Goal: Task Accomplishment & Management: Manage account settings

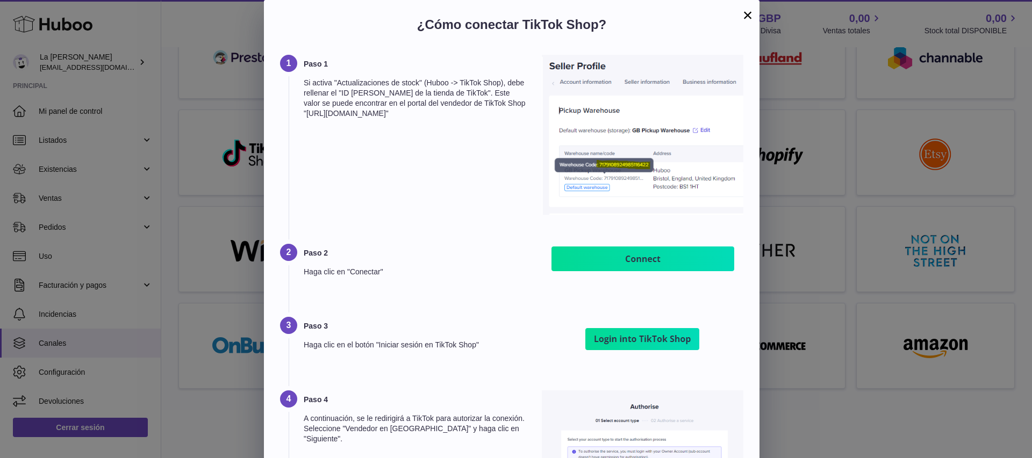
click at [744, 17] on font "×" at bounding box center [748, 14] width 10 height 19
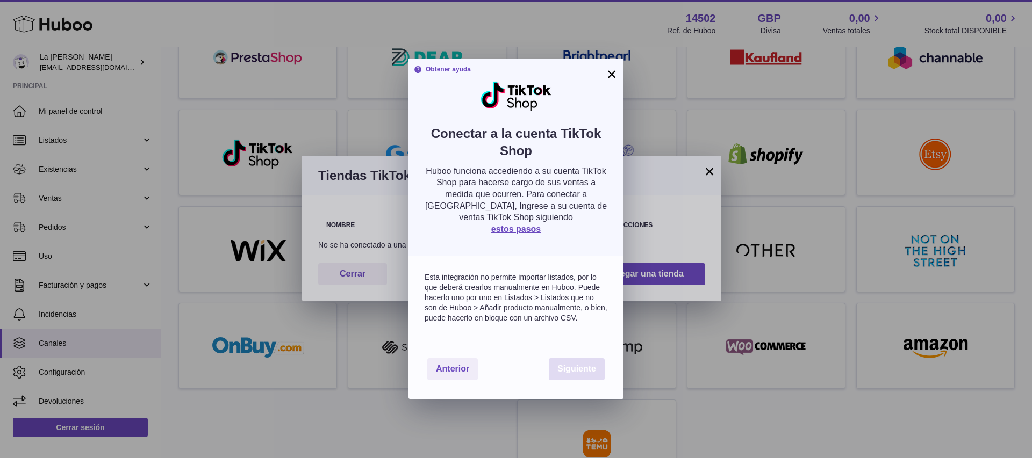
click at [576, 360] on button "Siguiente" at bounding box center [577, 369] width 56 height 22
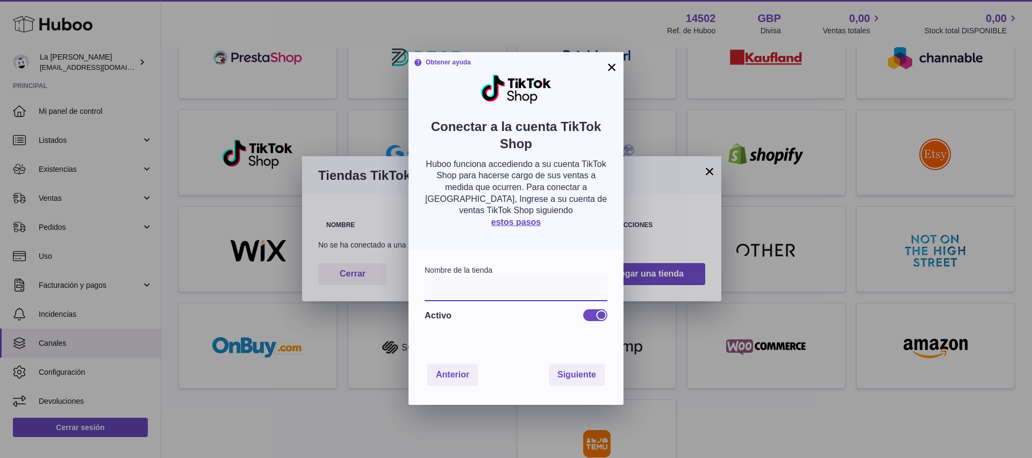
click at [513, 293] on input "text" at bounding box center [515, 289] width 183 height 26
type input "**********"
click at [592, 373] on font "Siguiente" at bounding box center [576, 374] width 39 height 9
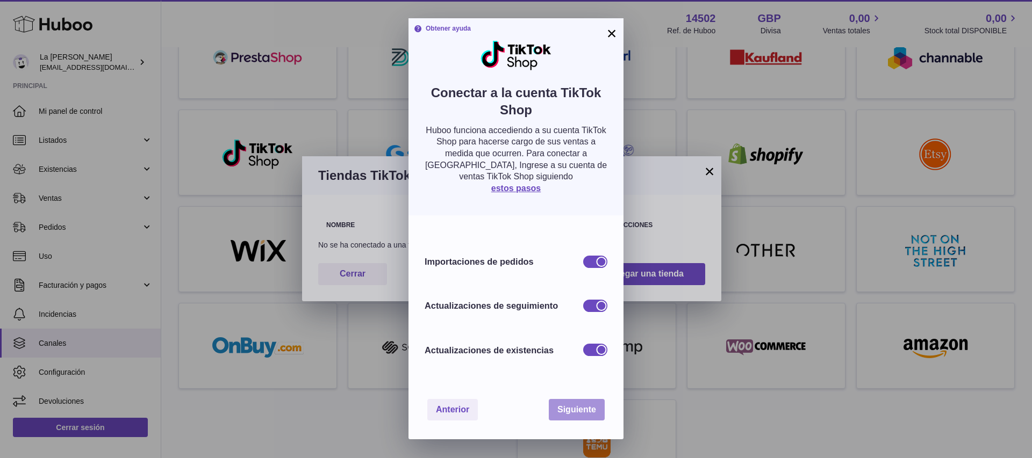
click at [581, 413] on font "Siguiente" at bounding box center [576, 409] width 39 height 9
click at [577, 408] on font "Siguiente" at bounding box center [576, 409] width 39 height 9
click at [590, 266] on div at bounding box center [595, 262] width 24 height 12
click at [592, 264] on div at bounding box center [589, 262] width 10 height 10
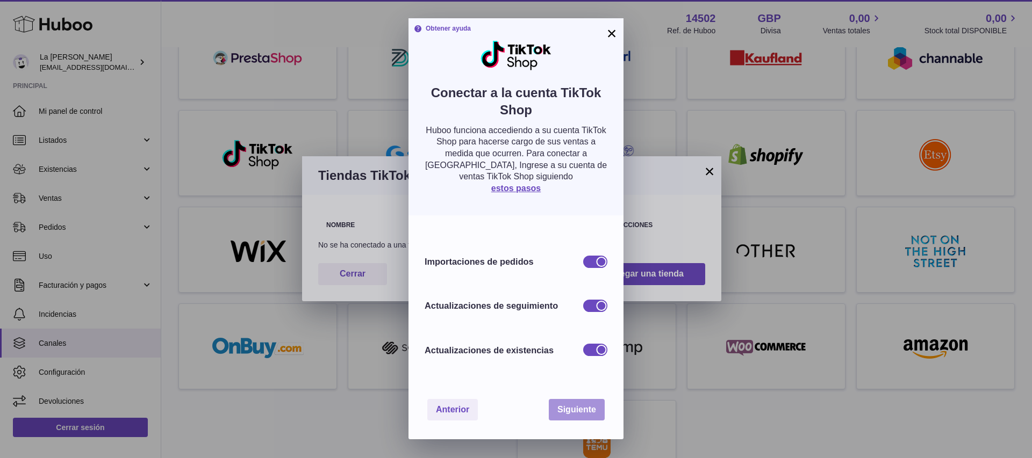
click at [566, 407] on font "Siguiente" at bounding box center [576, 409] width 39 height 9
click at [575, 365] on div "Importaciones de pedidos Actualizaciones de seguimiento Actualizaciones de exis…" at bounding box center [515, 297] width 215 height 164
click at [574, 410] on font "Siguiente" at bounding box center [576, 409] width 39 height 9
click at [607, 30] on font "×" at bounding box center [612, 33] width 10 height 19
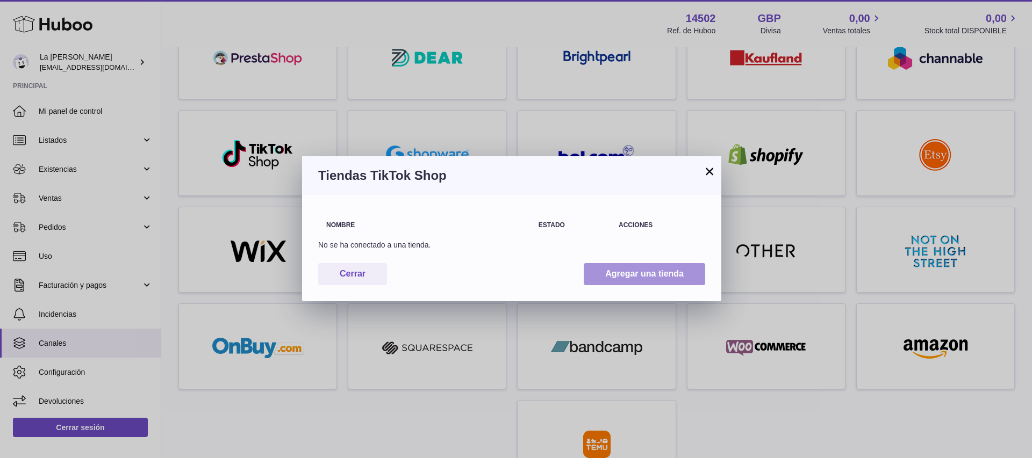
click at [592, 273] on button "Agregar una tienda" at bounding box center [643, 274] width 121 height 22
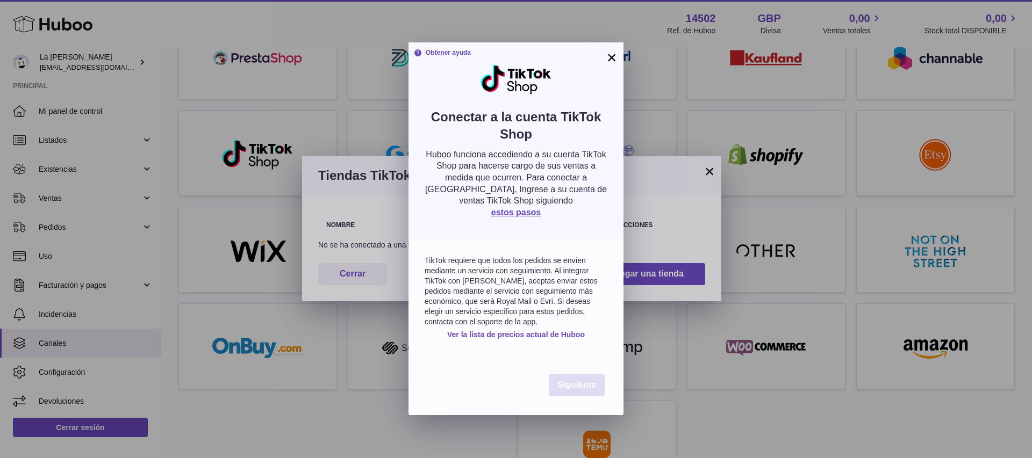
click at [554, 388] on button "Siguiente" at bounding box center [577, 385] width 56 height 22
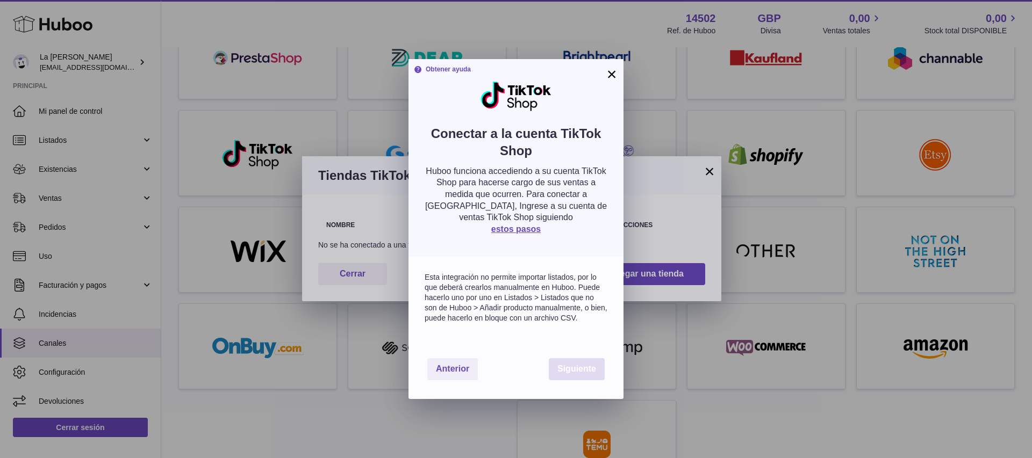
click at [575, 377] on button "Siguiente" at bounding box center [577, 369] width 56 height 22
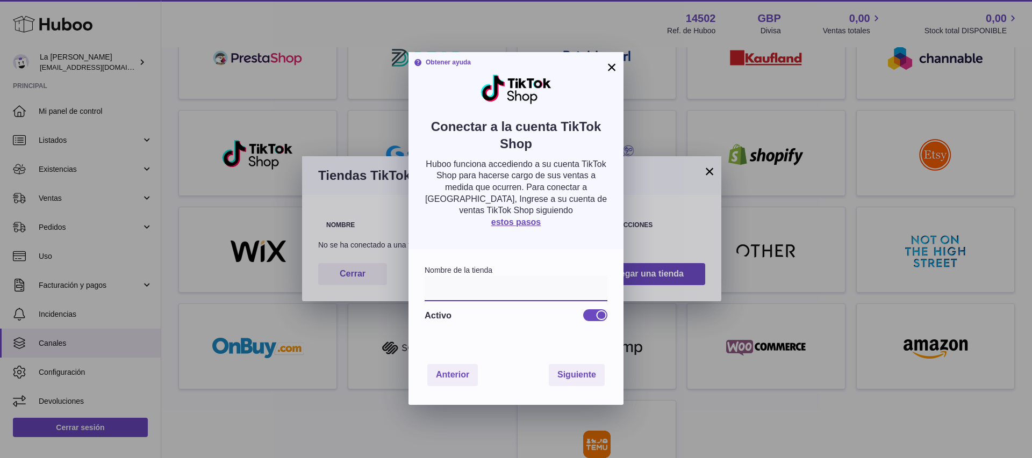
click at [493, 287] on input "text" at bounding box center [515, 289] width 183 height 26
type input "**********"
click at [568, 380] on button "Siguiente" at bounding box center [577, 375] width 56 height 22
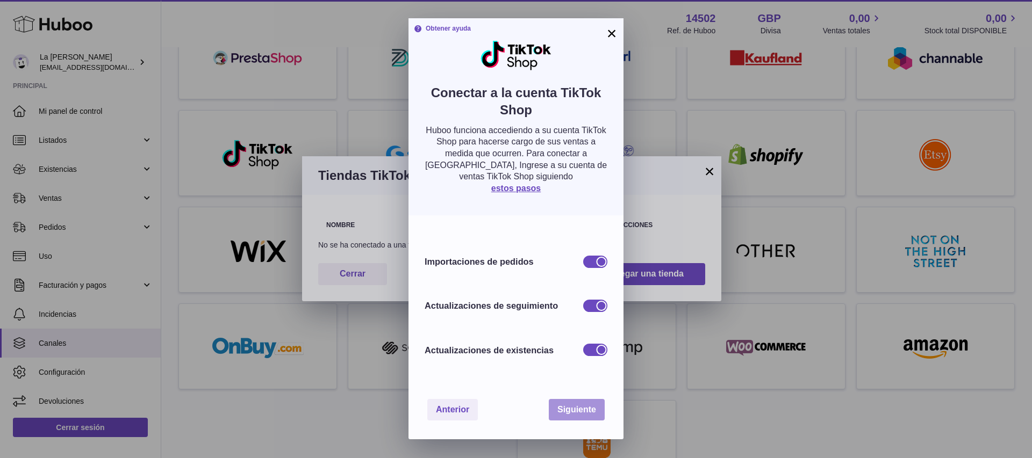
click at [565, 407] on font "Siguiente" at bounding box center [576, 409] width 39 height 9
click at [616, 34] on button "×" at bounding box center [611, 33] width 13 height 13
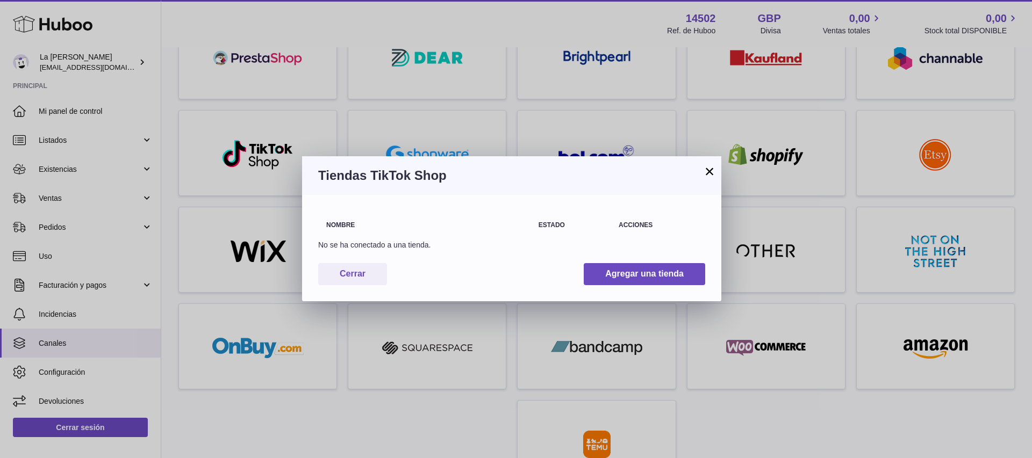
click at [710, 174] on font "×" at bounding box center [709, 171] width 10 height 19
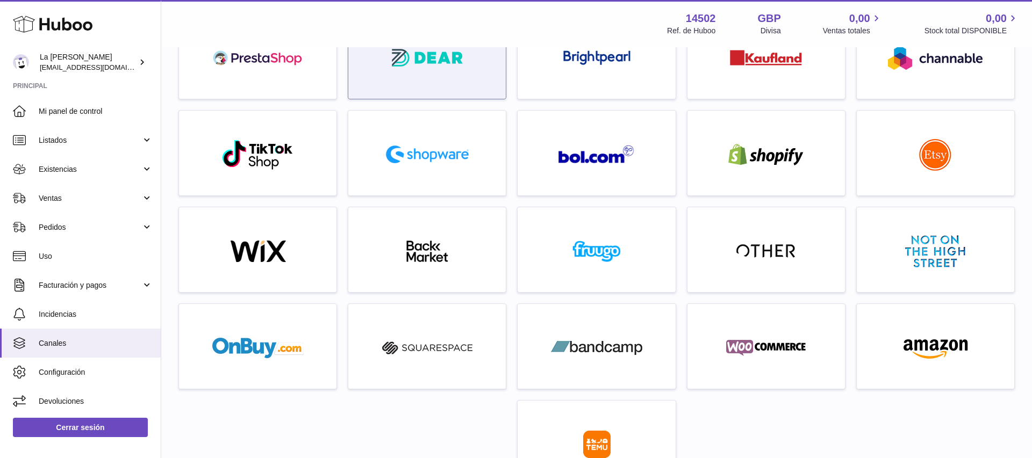
scroll to position [0, 0]
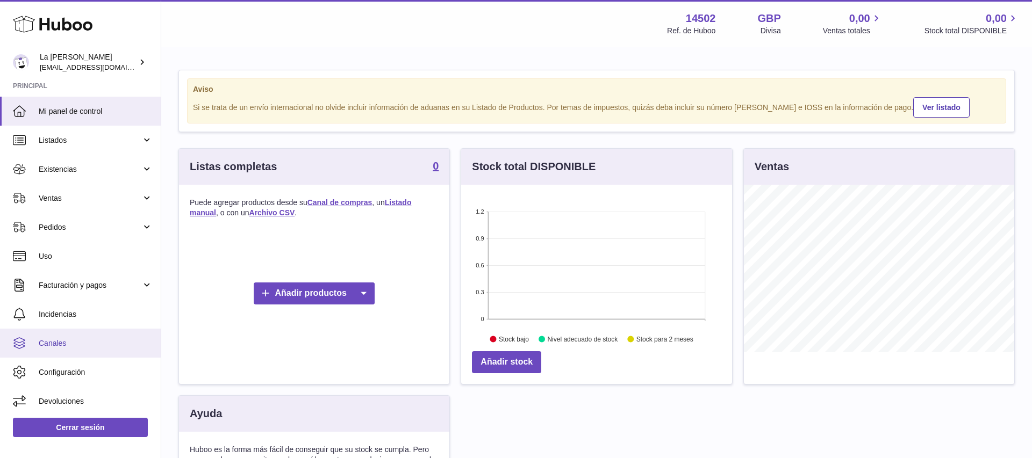
click at [95, 350] on link "Canales" at bounding box center [80, 343] width 161 height 29
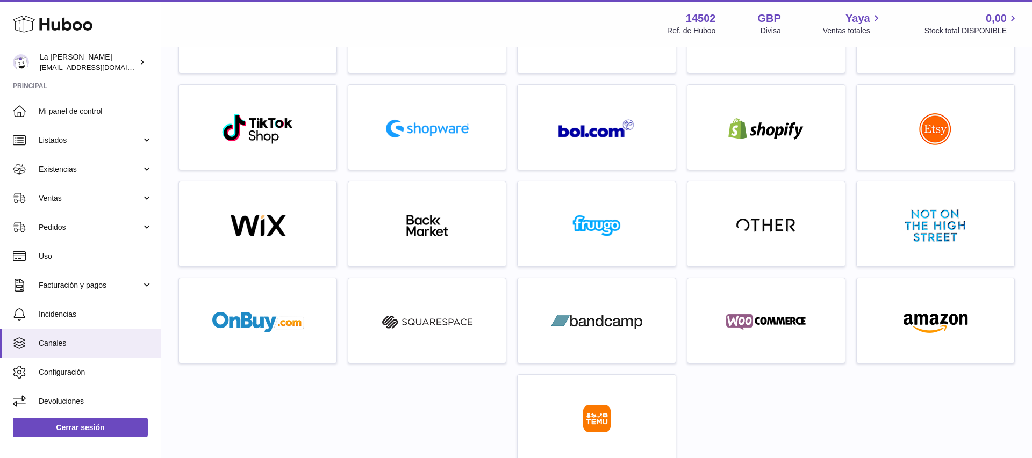
scroll to position [220, 0]
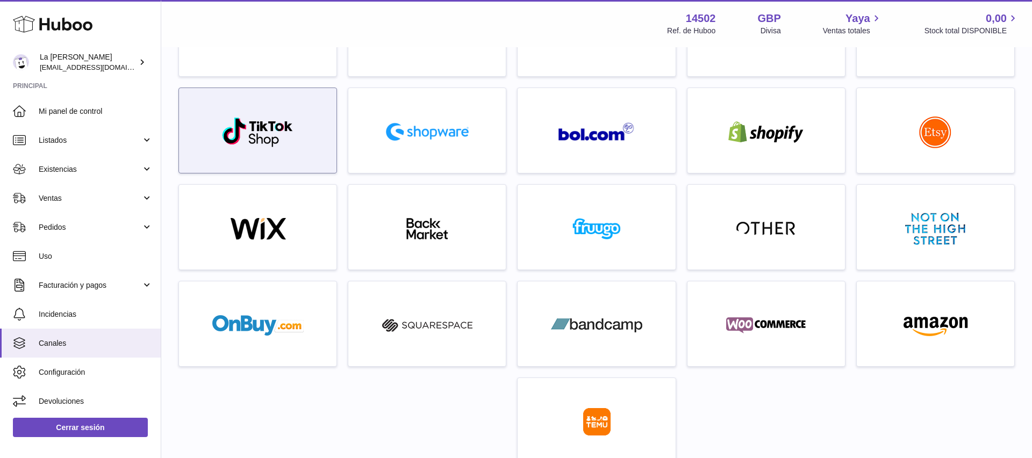
click at [265, 154] on div at bounding box center [257, 133] width 147 height 69
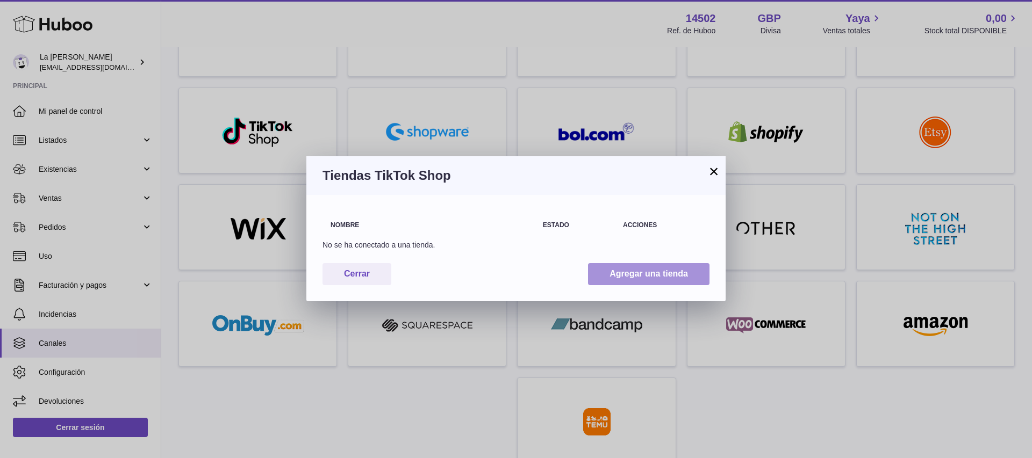
click at [618, 274] on font "Agregar una tienda" at bounding box center [648, 273] width 78 height 9
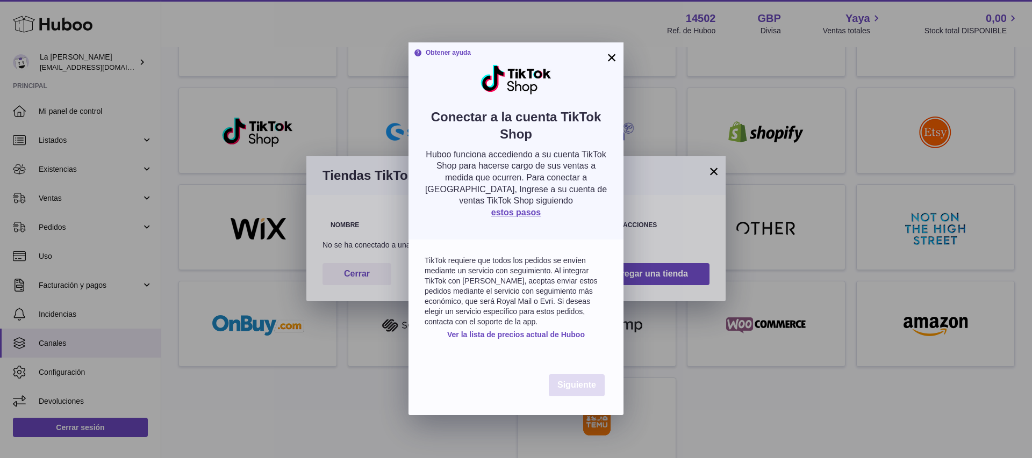
click at [586, 387] on font "Siguiente" at bounding box center [576, 384] width 39 height 9
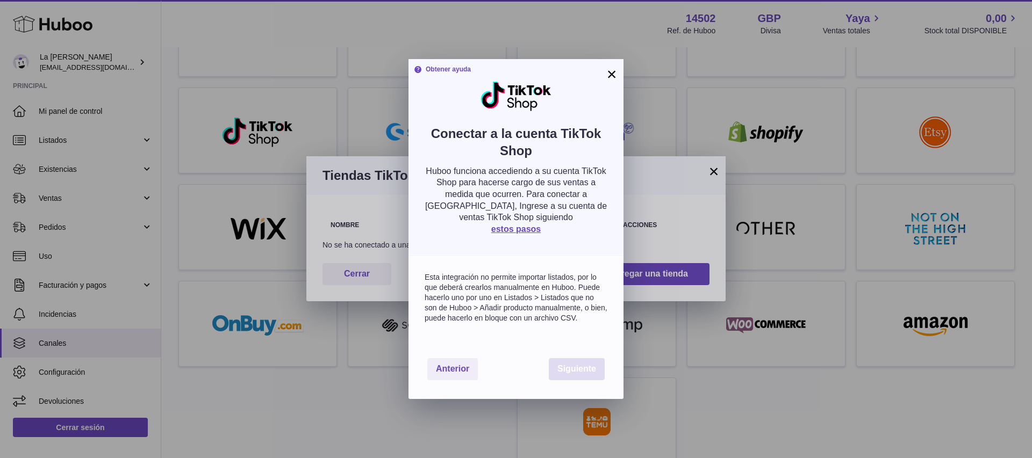
click at [557, 365] on font "Siguiente" at bounding box center [576, 368] width 39 height 9
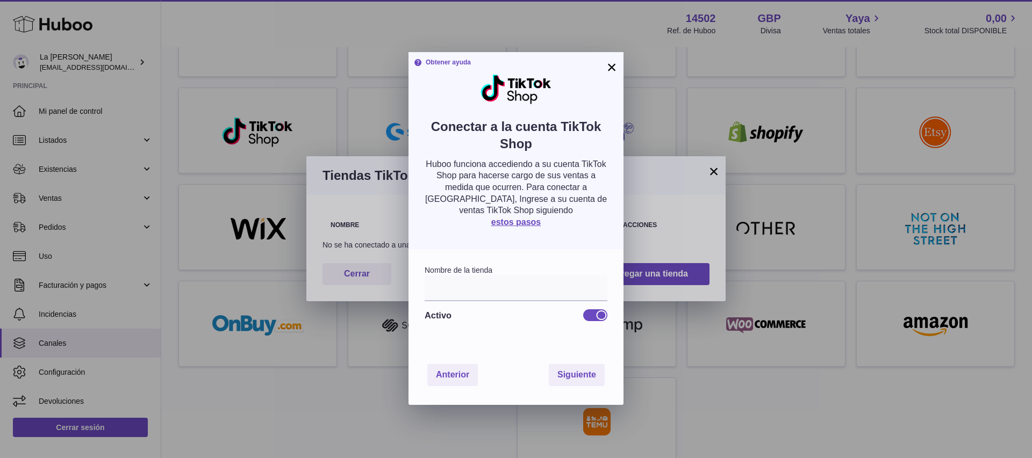
click at [531, 340] on div "Nombre de la tienda Activo" at bounding box center [515, 297] width 215 height 96
click at [488, 290] on input "text" at bounding box center [515, 289] width 183 height 26
type input "**********"
click at [565, 373] on font "Siguiente" at bounding box center [576, 374] width 39 height 9
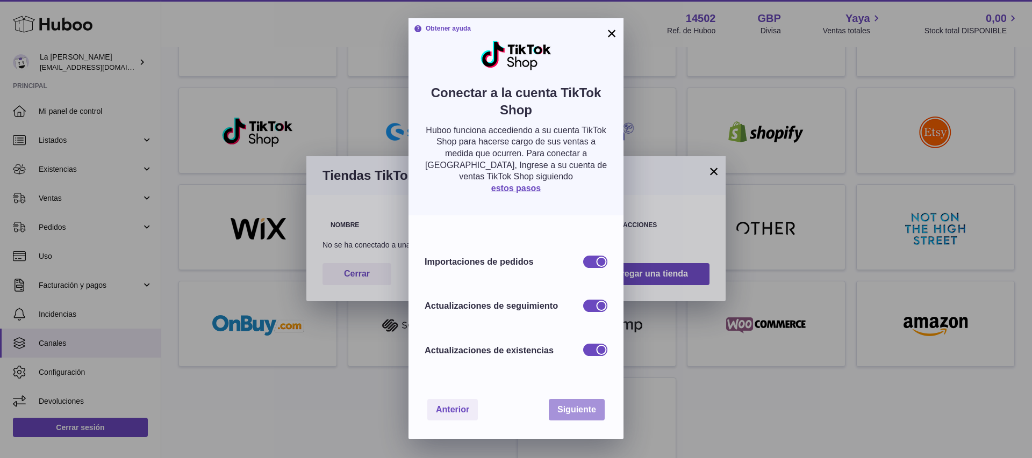
click at [563, 403] on button "Siguiente" at bounding box center [577, 410] width 56 height 22
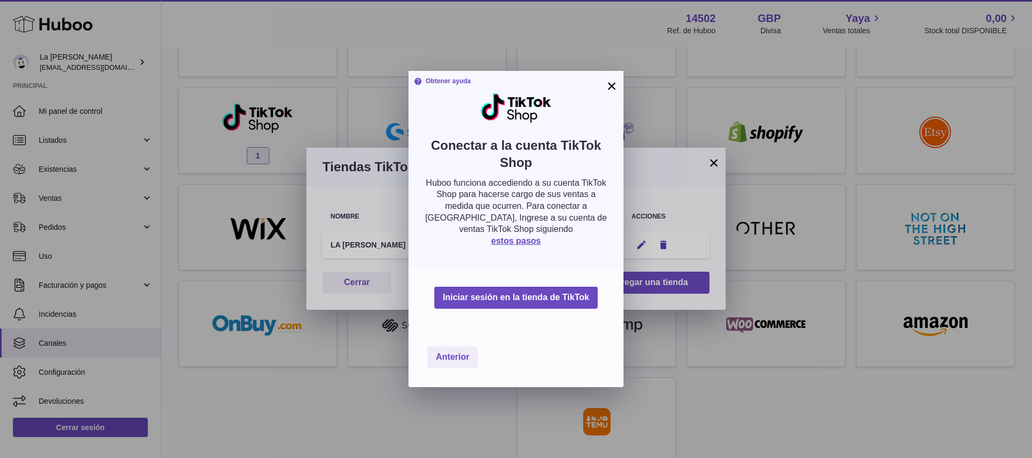
click at [533, 328] on div "Anterior" at bounding box center [515, 358] width 215 height 60
click at [524, 295] on font "Iniciar sesión en la tienda de TikTok" at bounding box center [516, 297] width 146 height 9
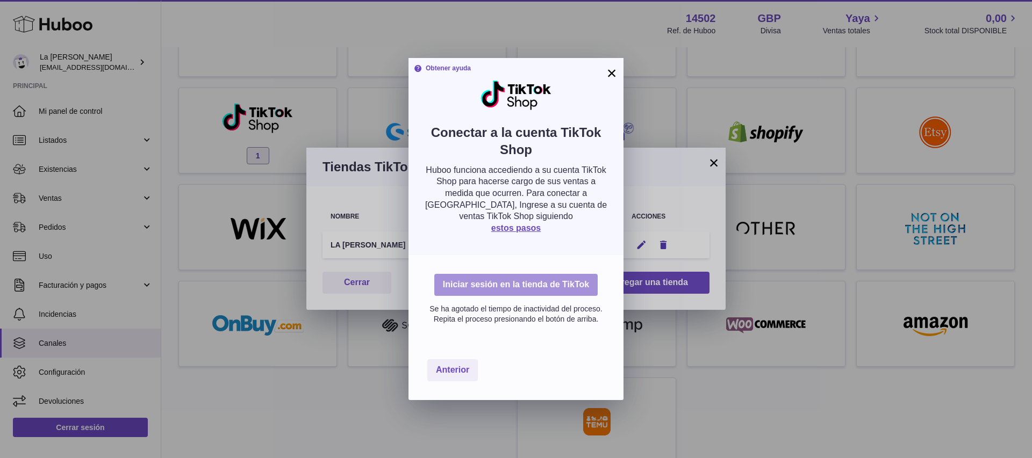
click at [513, 291] on button "Iniciar sesión en la tienda de TikTok" at bounding box center [515, 285] width 163 height 22
click at [518, 228] on font "estos pasos" at bounding box center [515, 228] width 49 height 9
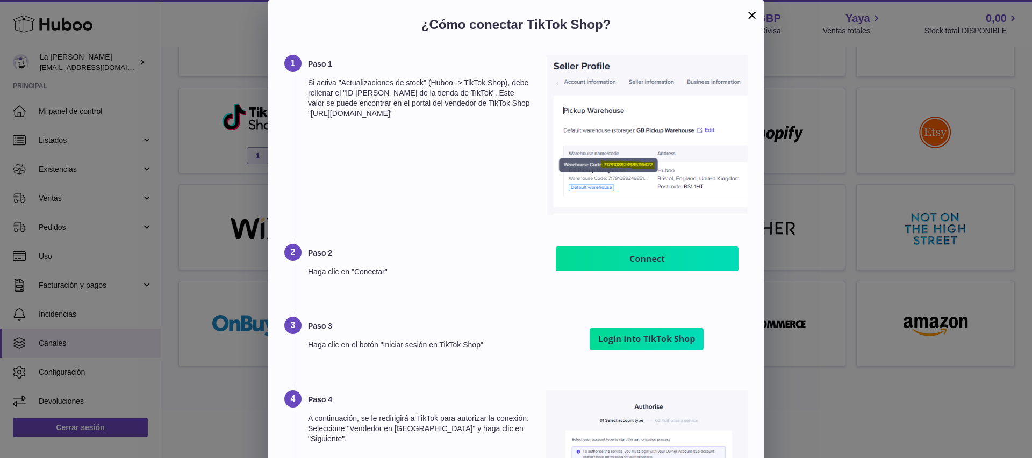
click at [601, 20] on h2 "¿Cómo conectar TikTok Shop?" at bounding box center [515, 27] width 463 height 23
click at [717, 23] on h2 "¿Cómo conectar TikTok Shop?" at bounding box center [515, 27] width 463 height 23
click at [754, 17] on font "×" at bounding box center [752, 14] width 10 height 19
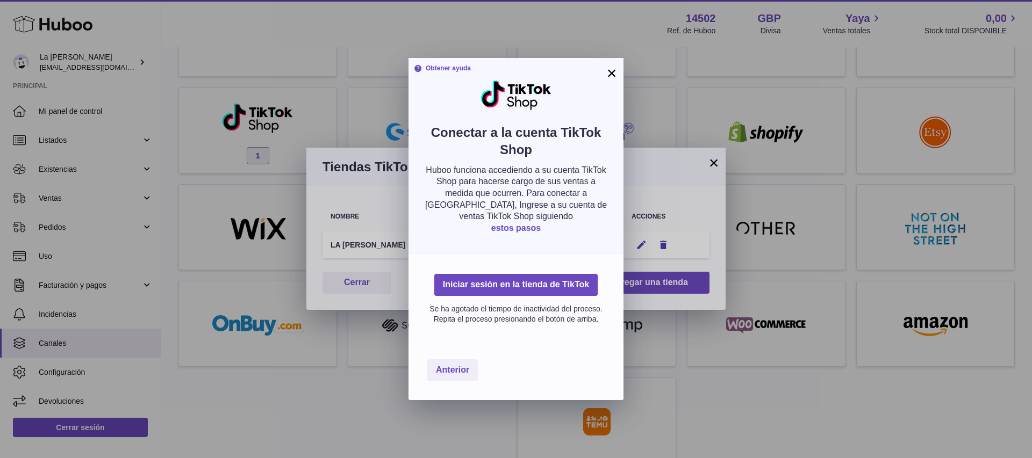
scroll to position [226, 0]
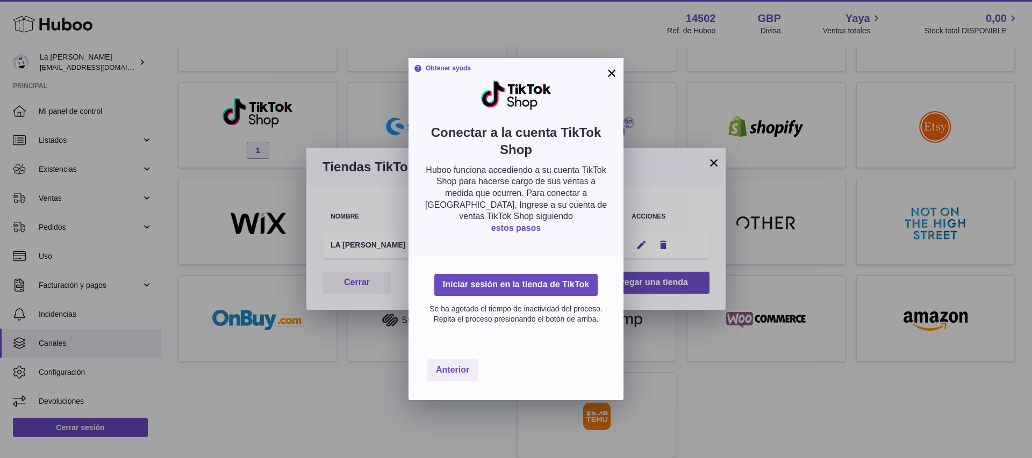
click at [519, 224] on font "estos pasos" at bounding box center [515, 228] width 49 height 9
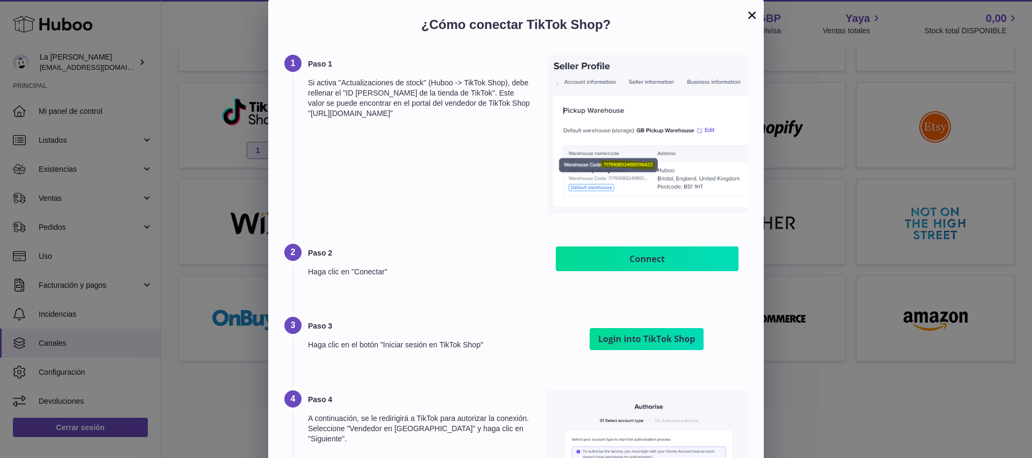
click at [758, 15] on div "¿Cómo conectar TikTok Shop?" at bounding box center [515, 27] width 495 height 55
click at [753, 17] on font "×" at bounding box center [752, 14] width 10 height 19
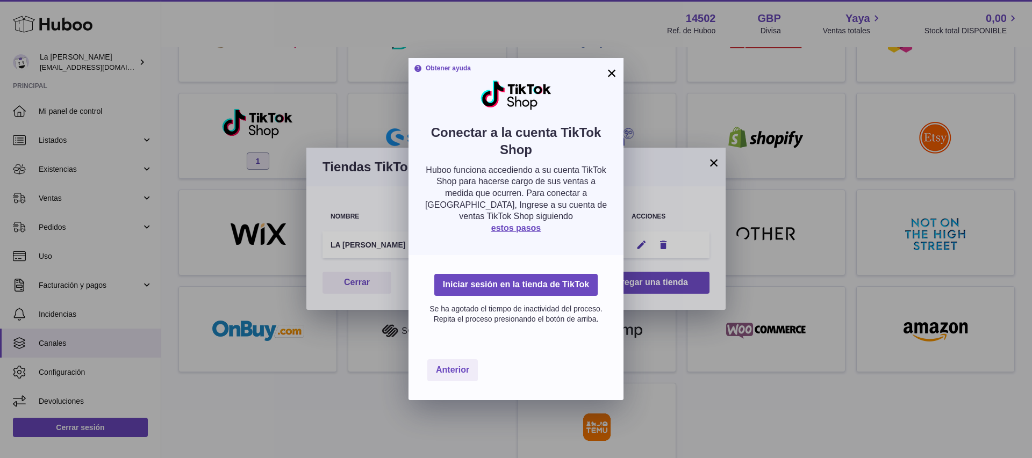
scroll to position [212, 0]
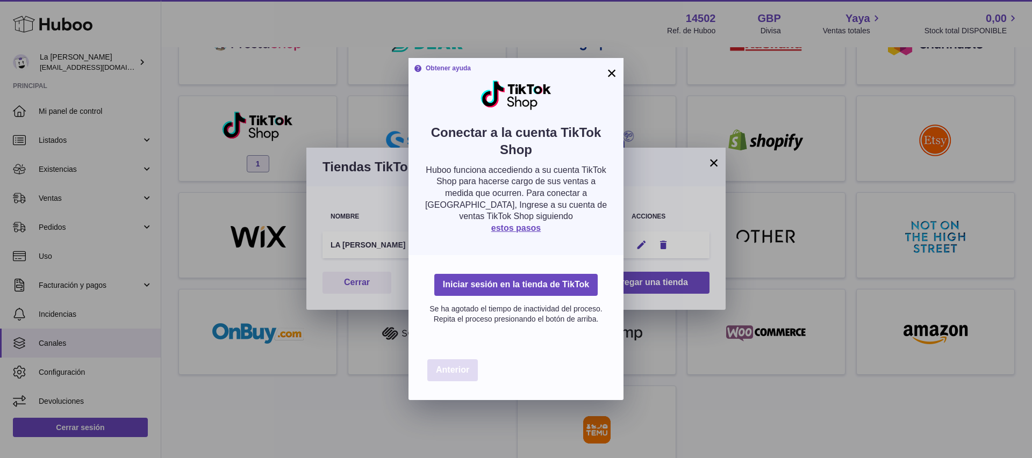
click at [449, 365] on font "Anterior" at bounding box center [452, 369] width 33 height 9
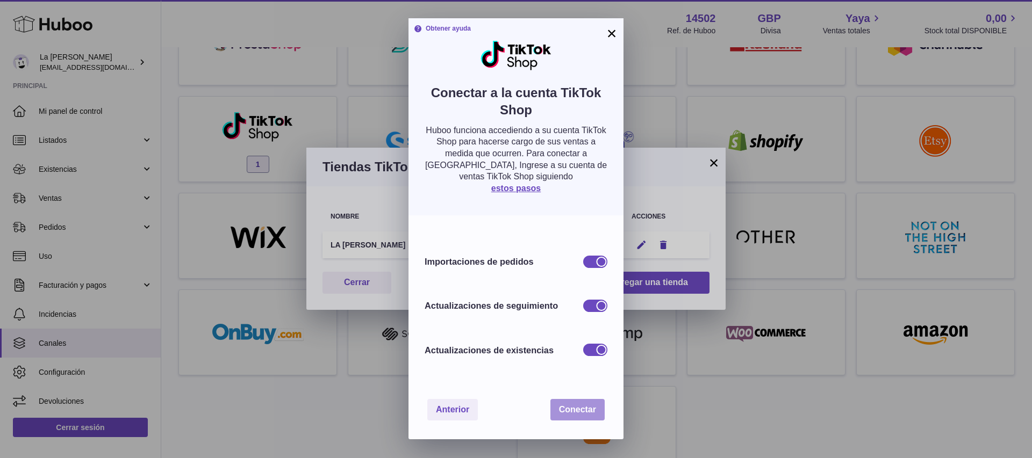
click at [571, 403] on button "Conectar" at bounding box center [577, 410] width 54 height 22
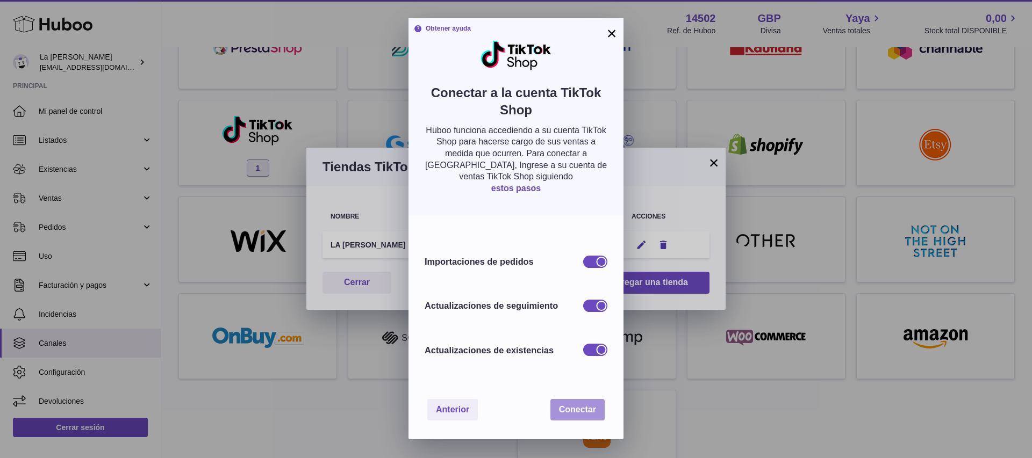
scroll to position [206, 0]
click at [558, 259] on div "Importaciones de pedidos" at bounding box center [515, 262] width 183 height 28
click at [571, 407] on font "Conectar" at bounding box center [577, 409] width 37 height 9
click at [564, 248] on div "Importaciones de pedidos" at bounding box center [515, 262] width 183 height 28
click at [570, 405] on font "Conectar" at bounding box center [577, 409] width 37 height 9
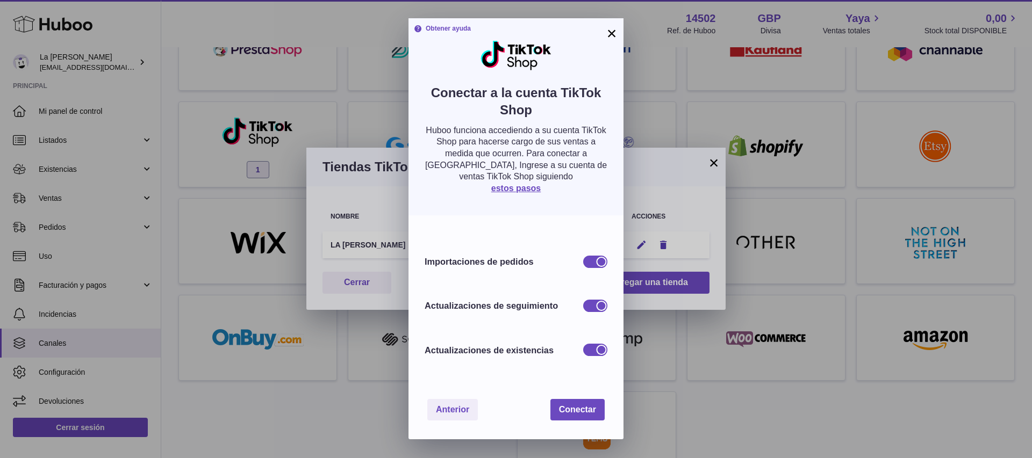
click at [607, 36] on font "×" at bounding box center [612, 33] width 10 height 19
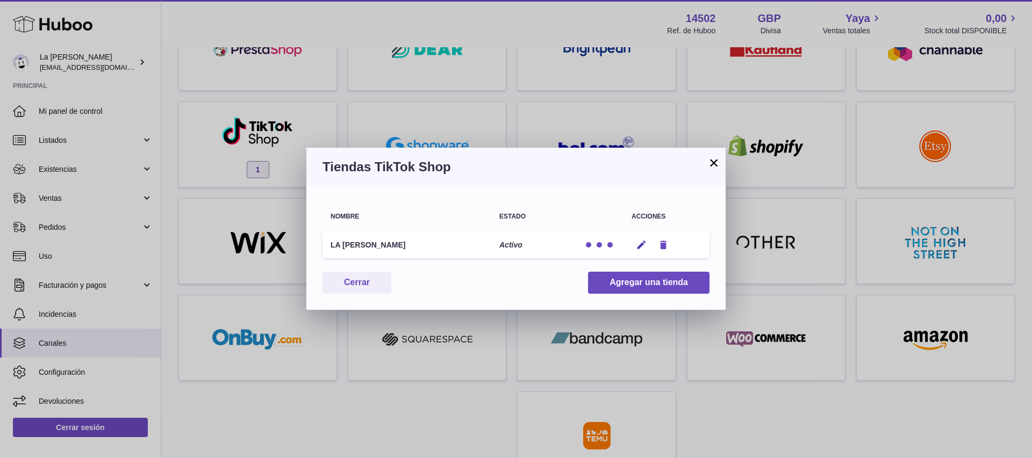
click at [667, 246] on icon "button" at bounding box center [663, 245] width 11 height 11
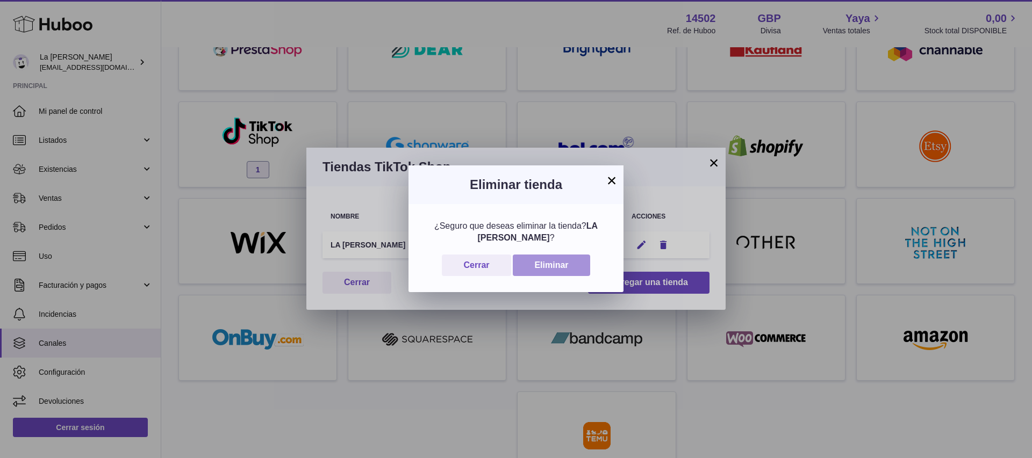
click at [572, 263] on button "Eliminar" at bounding box center [551, 266] width 77 height 22
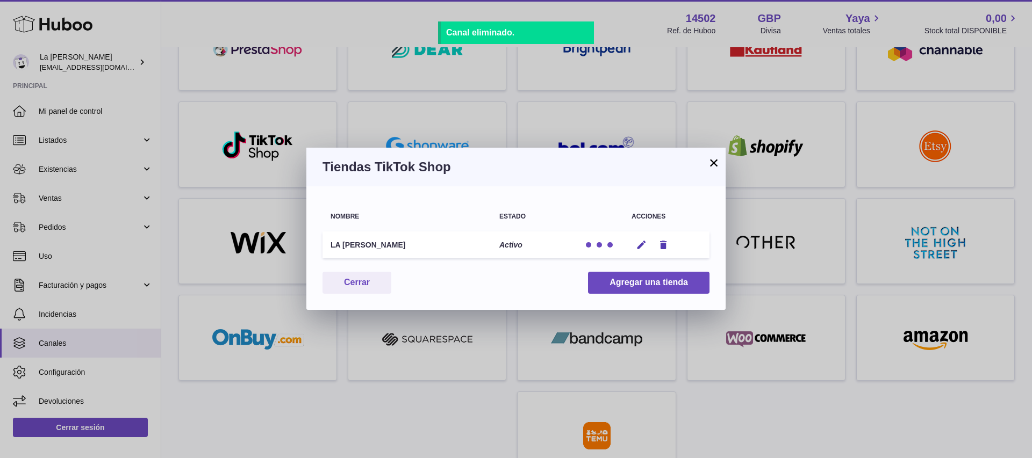
click at [709, 161] on font "×" at bounding box center [714, 162] width 10 height 19
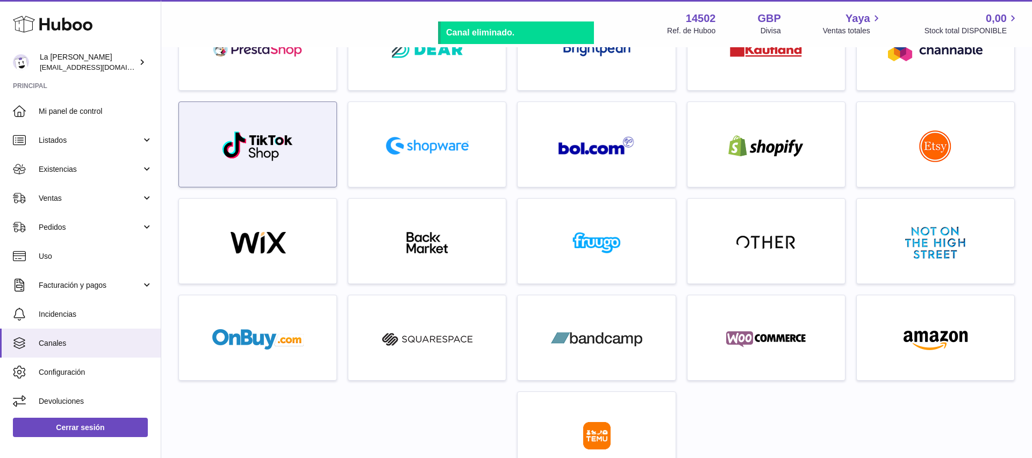
click at [314, 156] on div at bounding box center [257, 147] width 147 height 69
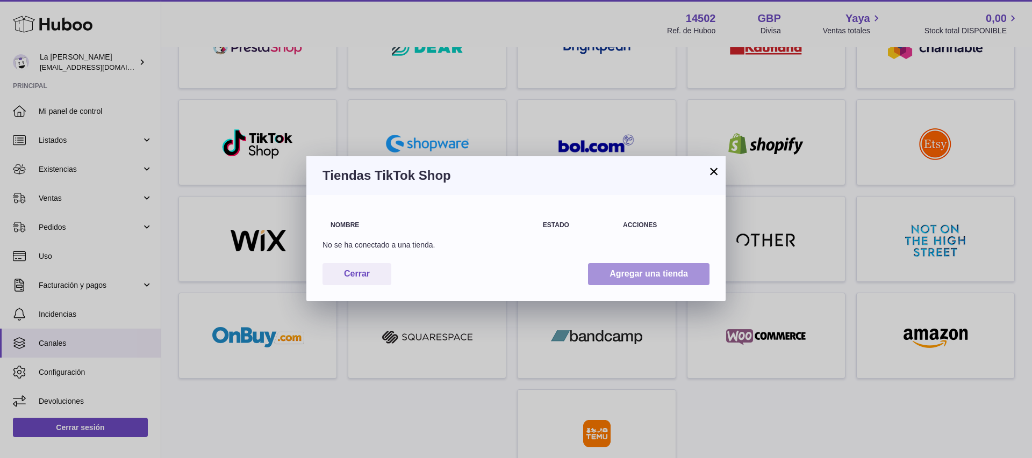
click at [621, 270] on font "Agregar una tienda" at bounding box center [648, 273] width 78 height 9
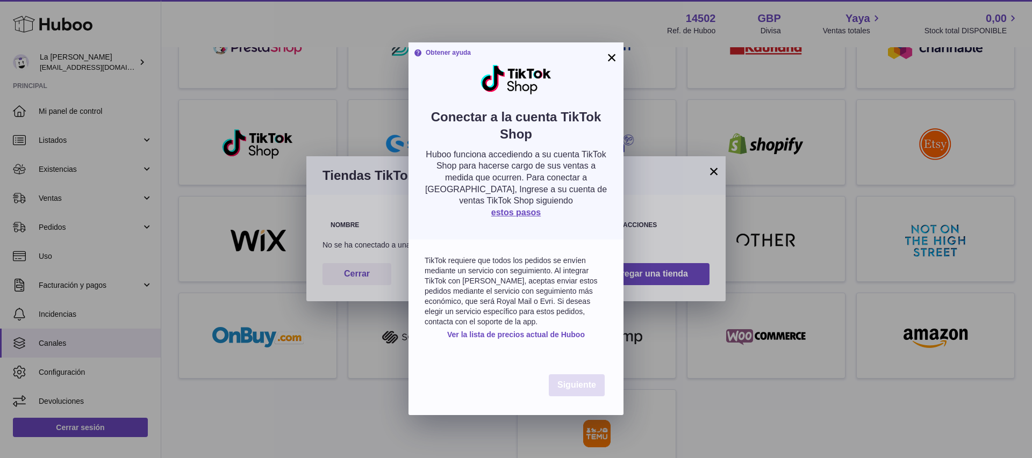
click at [570, 387] on font "Siguiente" at bounding box center [576, 384] width 39 height 9
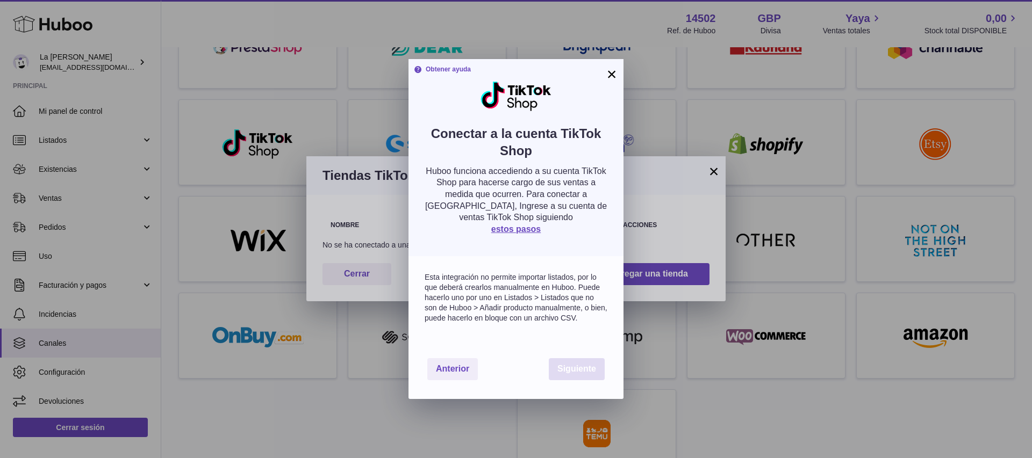
click at [568, 377] on button "Siguiente" at bounding box center [577, 369] width 56 height 22
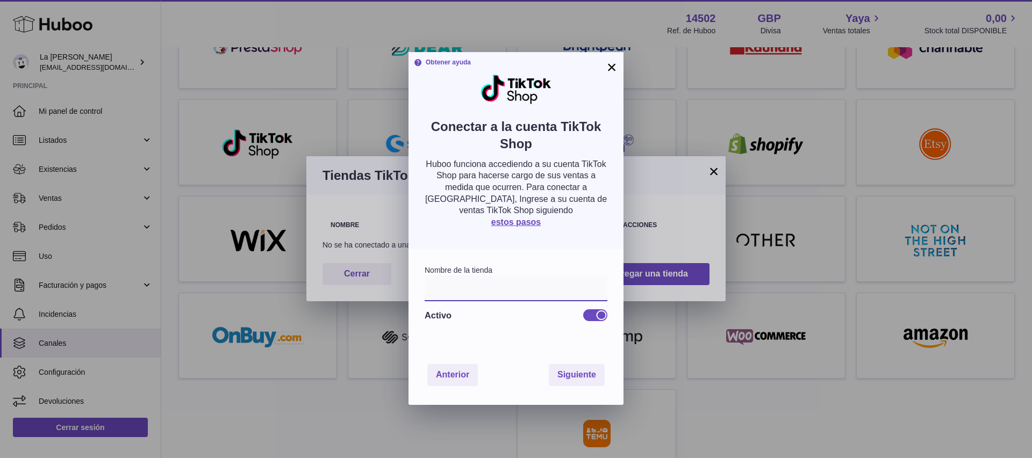
click at [460, 299] on input "text" at bounding box center [515, 289] width 183 height 26
type input "**********"
click at [568, 379] on font "Siguiente" at bounding box center [576, 374] width 39 height 9
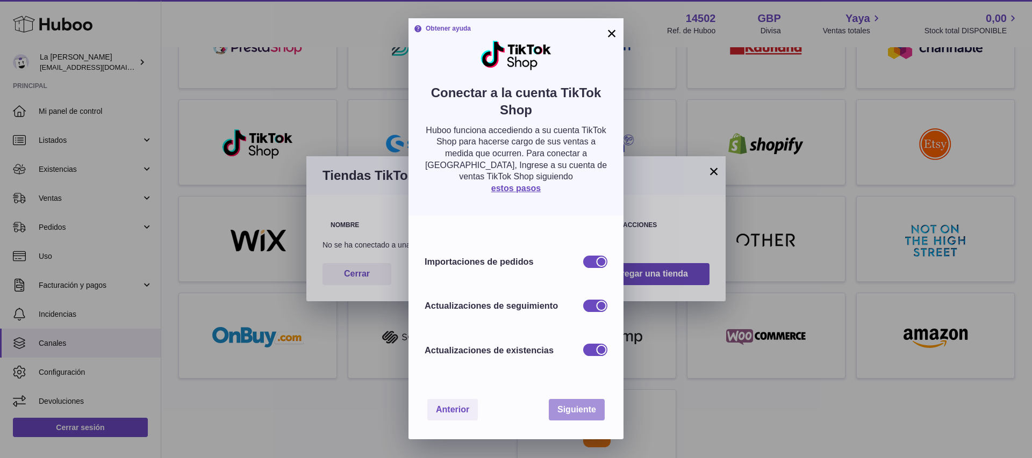
click at [567, 408] on font "Siguiente" at bounding box center [576, 409] width 39 height 9
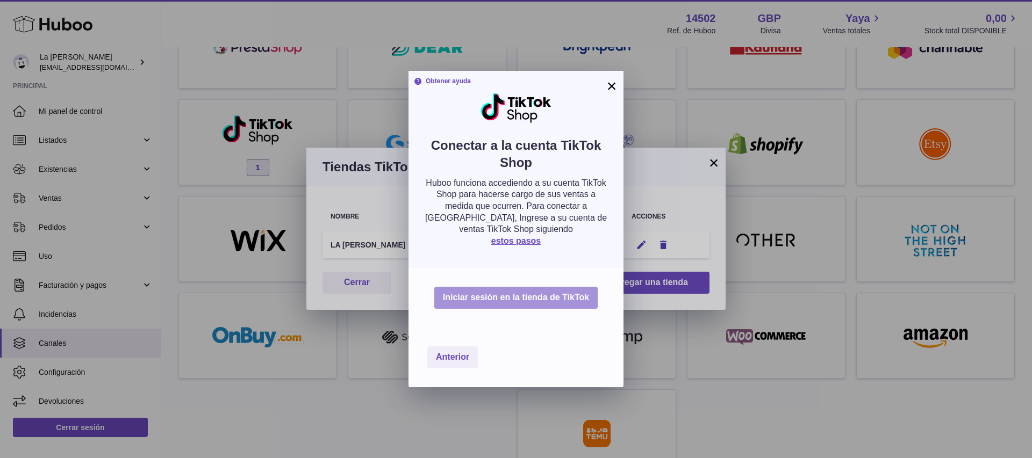
click at [486, 293] on font "Iniciar sesión en la tienda de TikTok" at bounding box center [516, 297] width 146 height 9
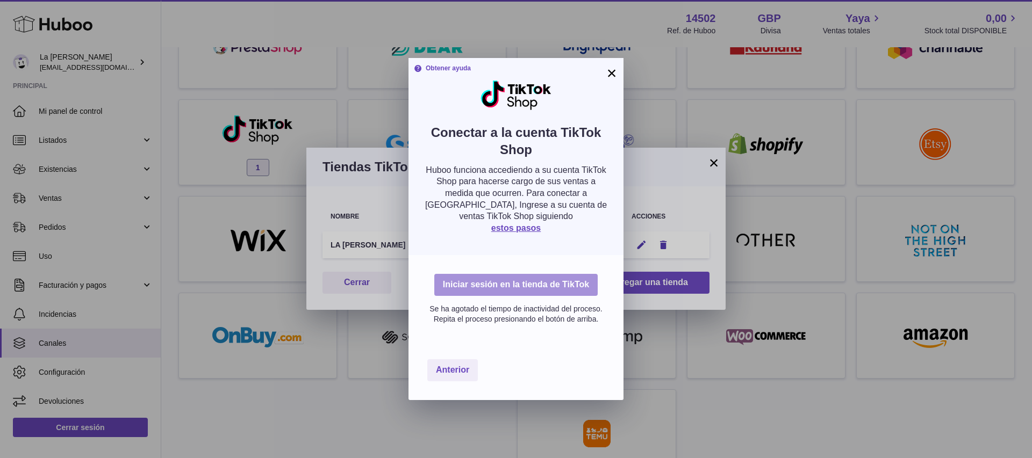
click at [516, 278] on button "Iniciar sesión en la tienda de TikTok" at bounding box center [515, 285] width 163 height 22
